Goal: Task Accomplishment & Management: Use online tool/utility

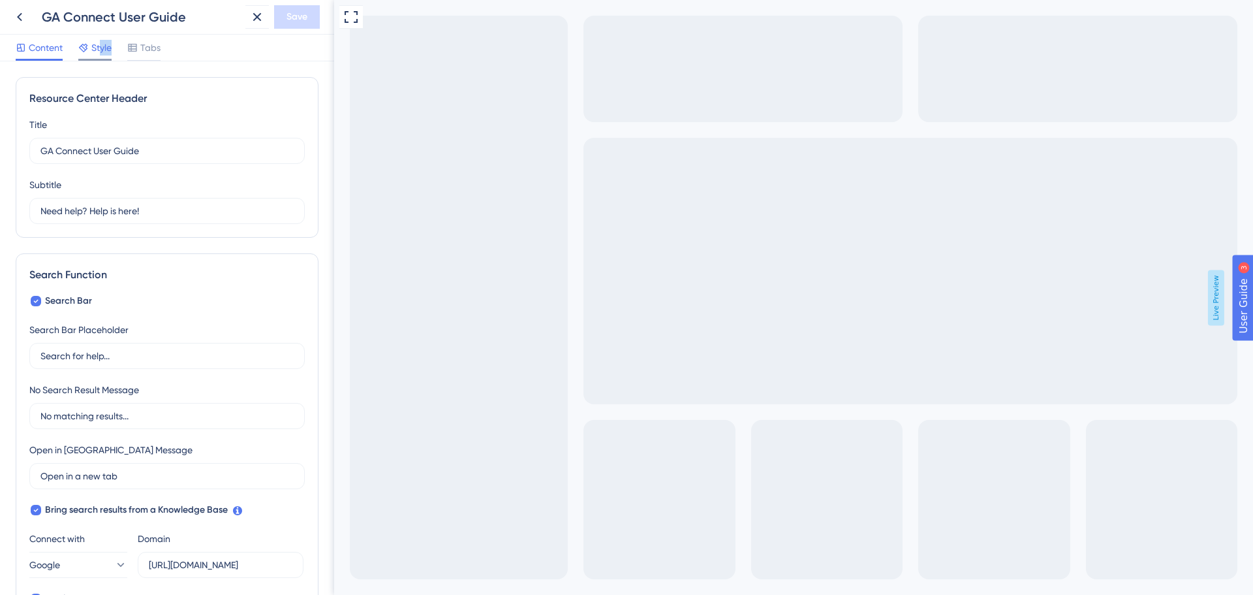
click at [100, 57] on div "Style" at bounding box center [94, 50] width 33 height 21
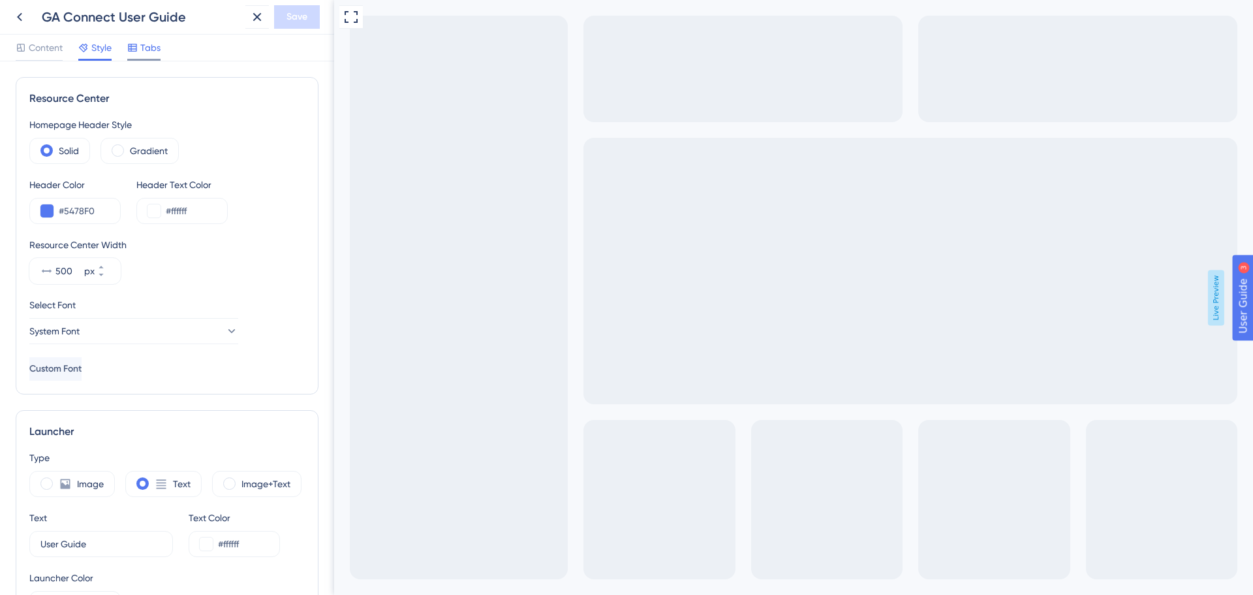
click at [151, 53] on span "Tabs" at bounding box center [150, 48] width 20 height 16
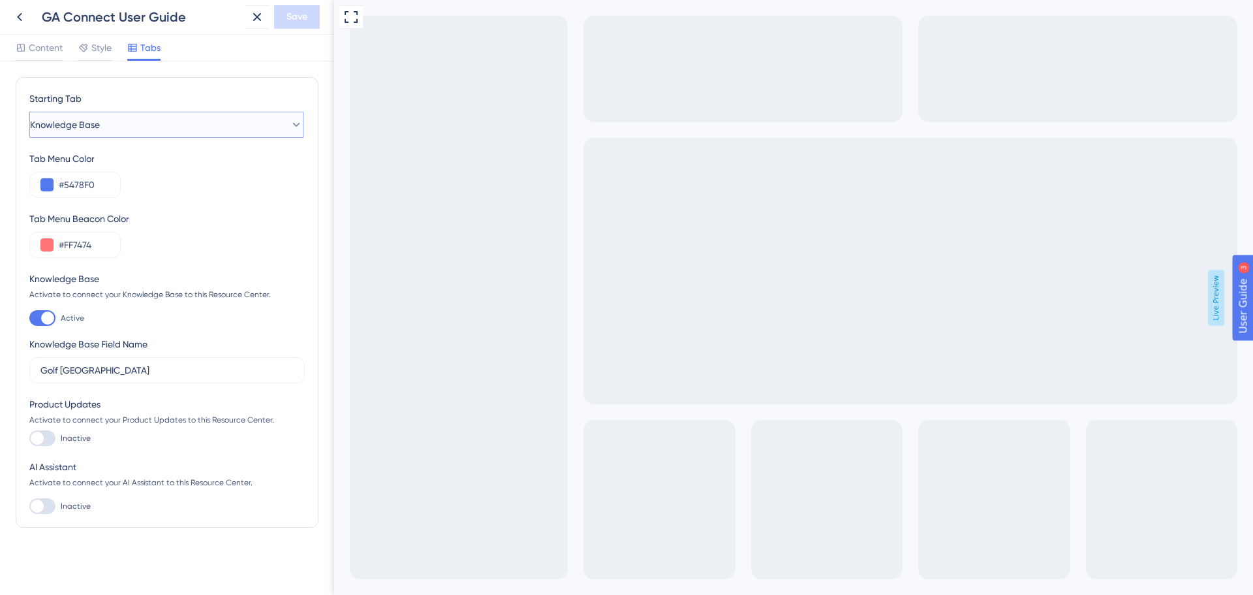
click at [267, 121] on button "Knowledge Base" at bounding box center [166, 125] width 274 height 26
click at [44, 49] on span "Content" at bounding box center [46, 48] width 34 height 16
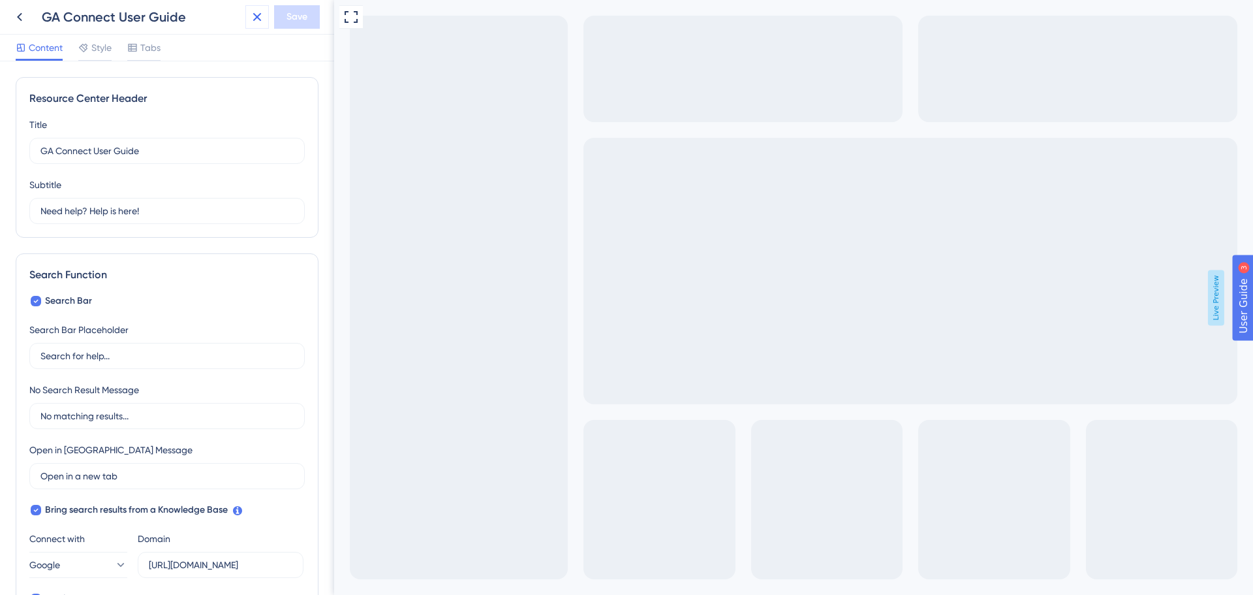
click at [251, 11] on icon at bounding box center [257, 17] width 16 height 16
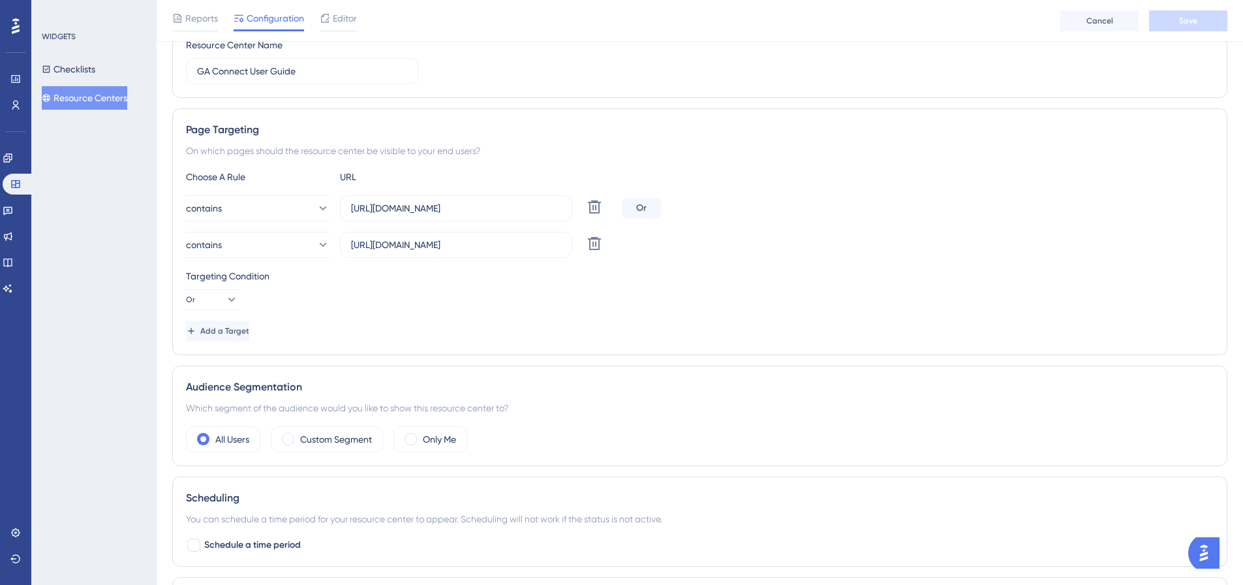
scroll to position [145, 0]
